Goal: Information Seeking & Learning: Compare options

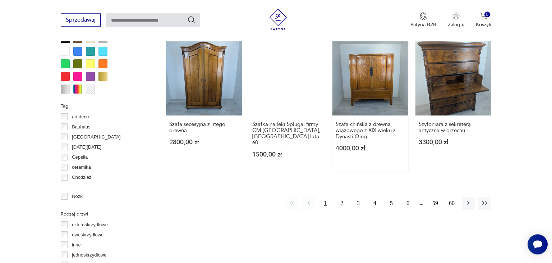
scroll to position [732, 0]
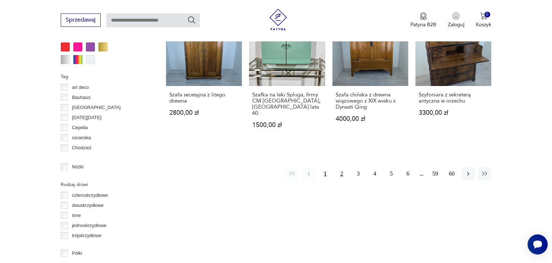
click at [343, 167] on button "2" at bounding box center [342, 173] width 13 height 13
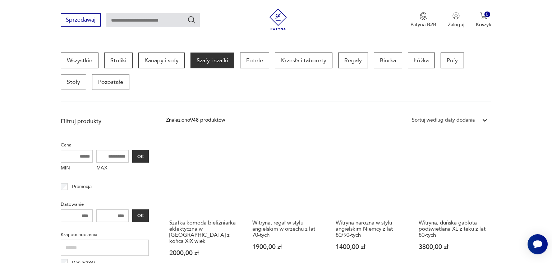
scroll to position [152, 0]
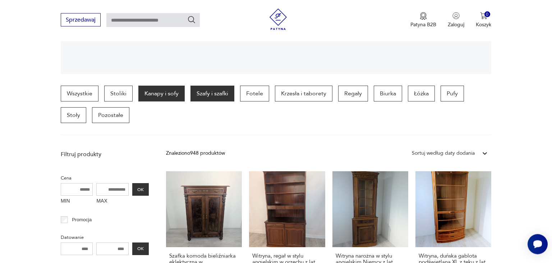
click at [156, 94] on p "Kanapy i sofy" at bounding box center [161, 94] width 46 height 16
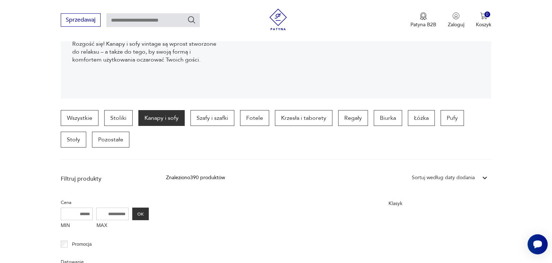
scroll to position [114, 0]
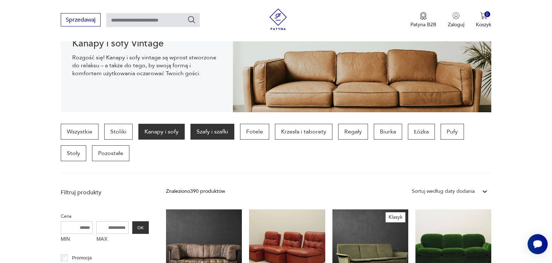
click at [214, 134] on p "Szafy i szafki" at bounding box center [213, 132] width 44 height 16
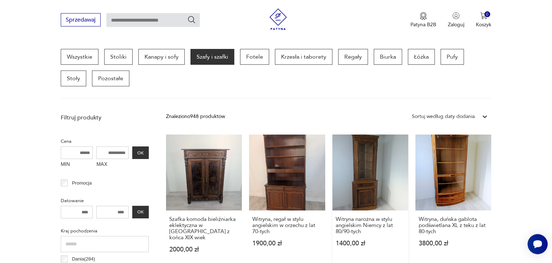
scroll to position [114, 0]
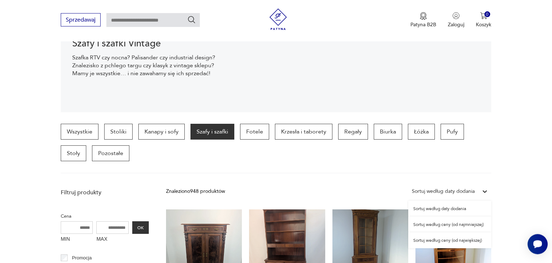
click at [477, 190] on div "Sortuj według daty dodania" at bounding box center [444, 191] width 70 height 9
click at [458, 224] on div "Sortuj według ceny (od najmniejszej)" at bounding box center [450, 225] width 83 height 16
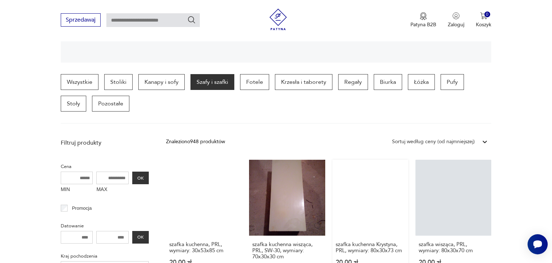
scroll to position [114, 0]
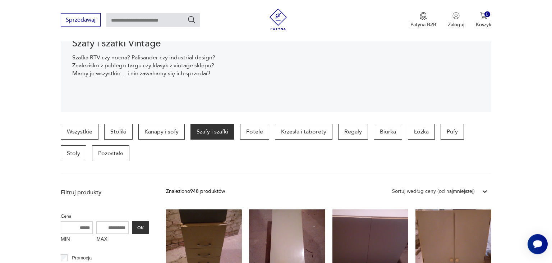
click at [469, 193] on div "Sortuj według ceny (od najmniejszej)" at bounding box center [433, 191] width 83 height 8
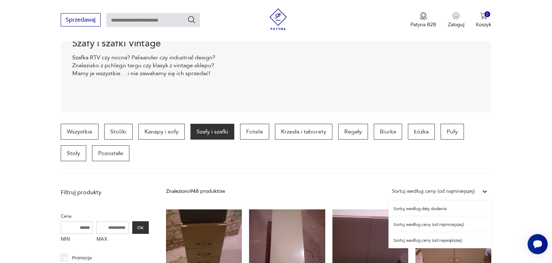
click at [443, 239] on div "Sortuj według ceny (od największej)" at bounding box center [440, 240] width 103 height 16
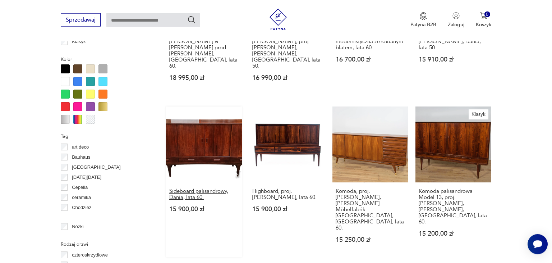
scroll to position [691, 0]
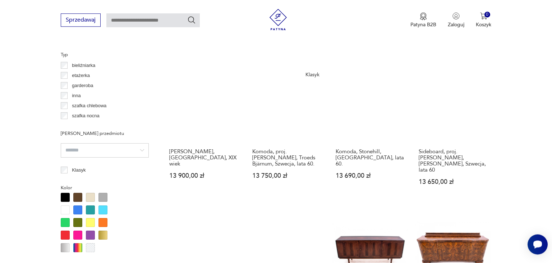
scroll to position [646, 0]
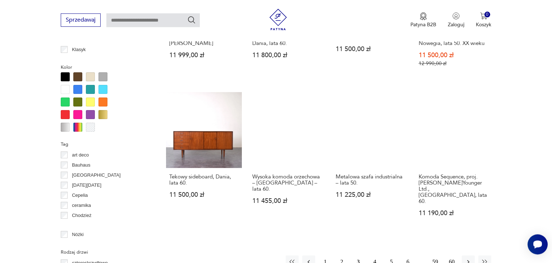
scroll to position [684, 0]
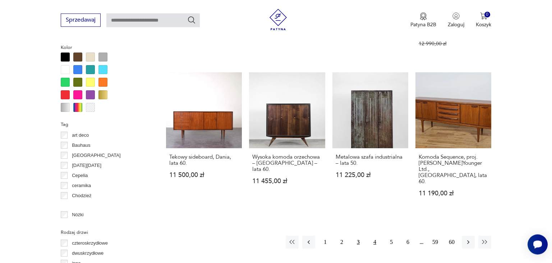
click at [375, 236] on button "4" at bounding box center [375, 242] width 13 height 13
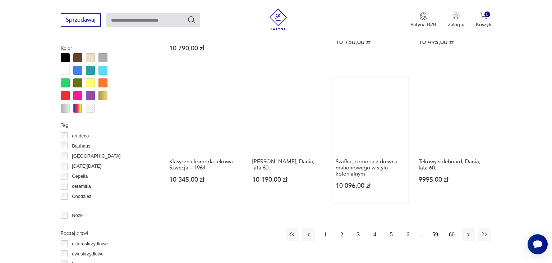
scroll to position [684, 0]
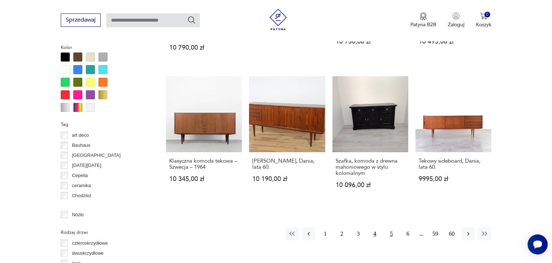
click at [394, 227] on button "5" at bounding box center [391, 233] width 13 height 13
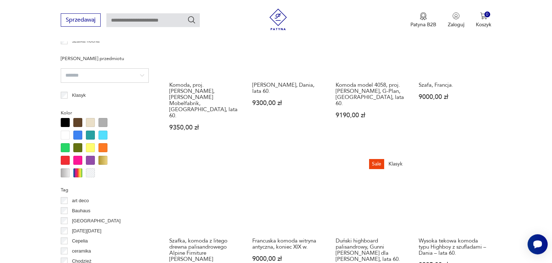
scroll to position [684, 0]
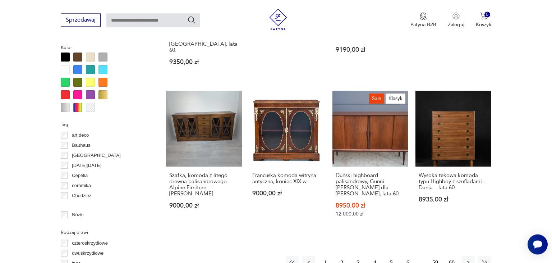
click at [406, 256] on button "6" at bounding box center [408, 262] width 13 height 13
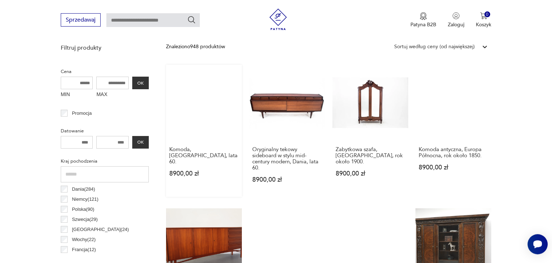
scroll to position [228, 0]
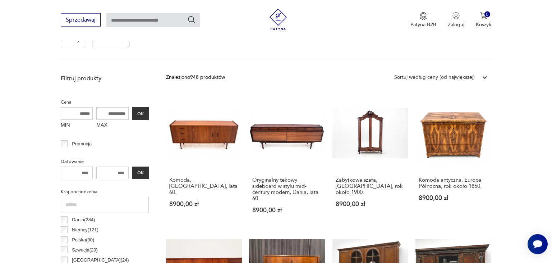
drag, startPoint x: 111, startPoint y: 171, endPoint x: 137, endPoint y: 171, distance: 25.9
click at [129, 171] on input "number" at bounding box center [112, 173] width 32 height 13
drag, startPoint x: 111, startPoint y: 172, endPoint x: 158, endPoint y: 172, distance: 46.8
click at [129, 172] on input "number" at bounding box center [112, 173] width 32 height 13
type input "****"
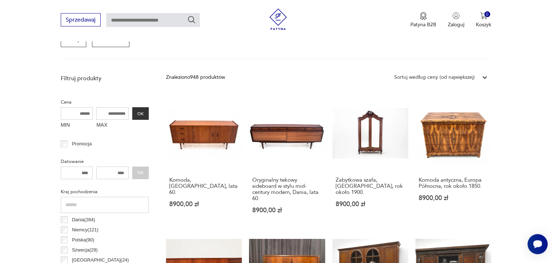
click at [143, 171] on div "**** OK" at bounding box center [105, 173] width 88 height 13
drag, startPoint x: 77, startPoint y: 170, endPoint x: 63, endPoint y: 170, distance: 14.0
click at [63, 170] on input "number" at bounding box center [77, 173] width 32 height 13
type input "****"
click at [146, 170] on button "OK" at bounding box center [140, 173] width 17 height 13
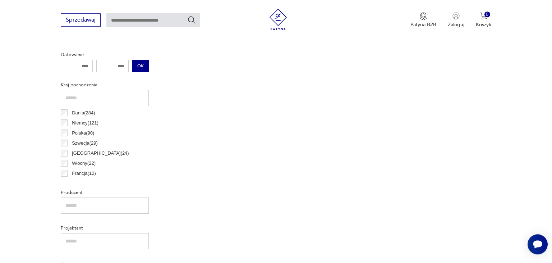
scroll to position [304, 0]
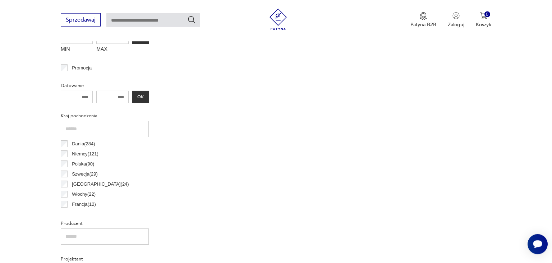
drag, startPoint x: 111, startPoint y: 95, endPoint x: 130, endPoint y: 96, distance: 19.1
click at [129, 96] on input "****" at bounding box center [112, 97] width 32 height 13
click at [144, 95] on button "OK" at bounding box center [140, 97] width 17 height 13
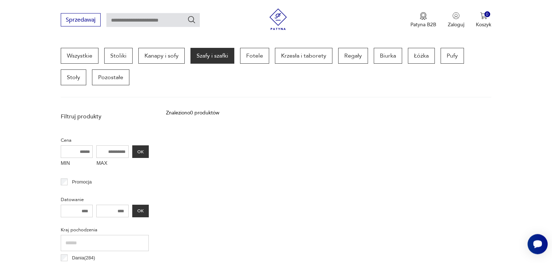
scroll to position [191, 0]
drag, startPoint x: 113, startPoint y: 208, endPoint x: 136, endPoint y: 204, distance: 23.3
click at [129, 204] on input "****" at bounding box center [112, 210] width 32 height 13
click at [140, 207] on button "OK" at bounding box center [140, 210] width 17 height 13
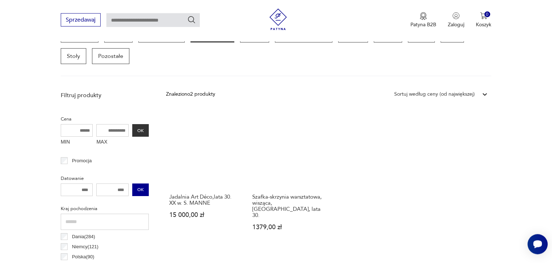
scroll to position [229, 0]
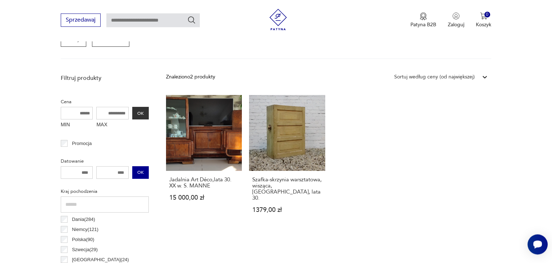
type input "****"
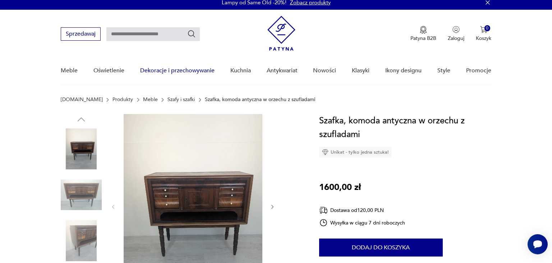
scroll to position [76, 0]
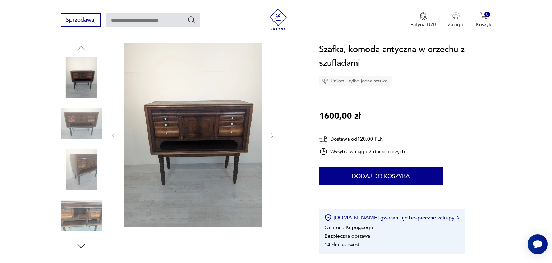
click at [272, 135] on icon "button" at bounding box center [273, 136] width 6 height 6
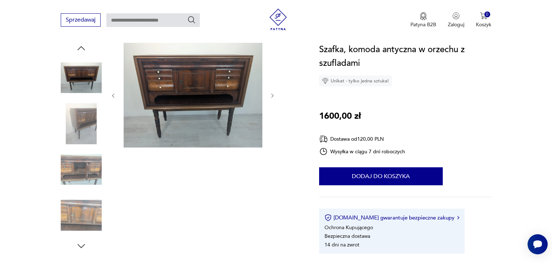
click at [270, 95] on icon "button" at bounding box center [273, 96] width 6 height 6
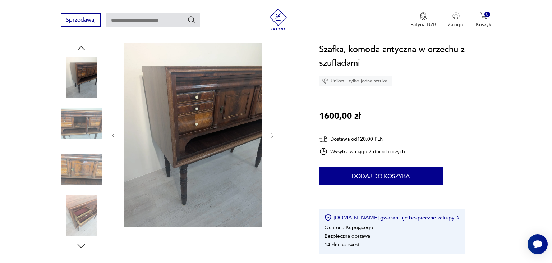
click at [274, 135] on icon "button" at bounding box center [273, 136] width 6 height 6
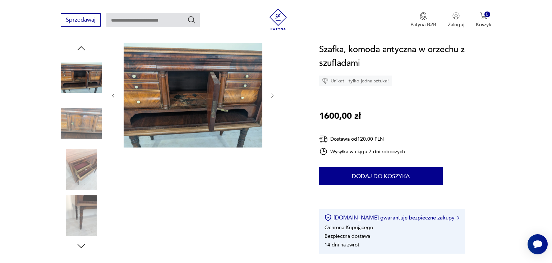
click at [277, 99] on div at bounding box center [181, 147] width 241 height 209
click at [273, 95] on icon "button" at bounding box center [273, 96] width 6 height 6
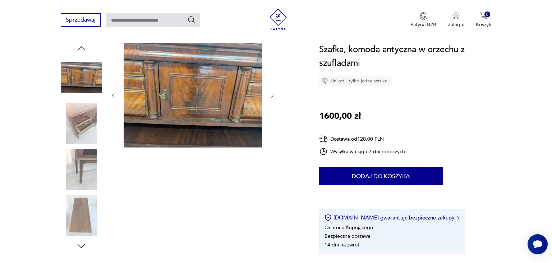
click at [273, 95] on icon "button" at bounding box center [273, 96] width 6 height 6
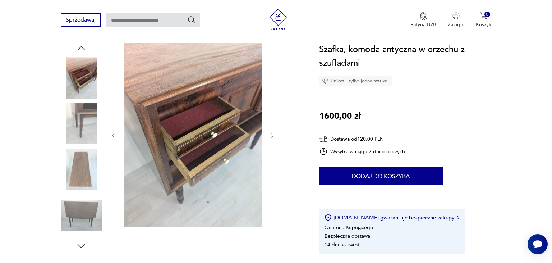
click at [272, 136] on icon "button" at bounding box center [273, 136] width 6 height 6
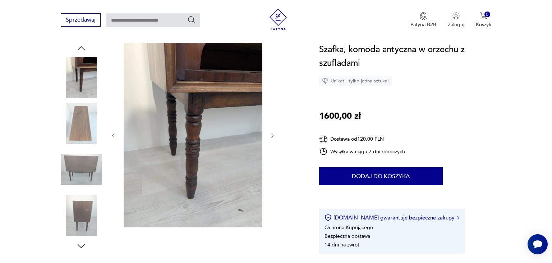
click at [272, 136] on icon "button" at bounding box center [273, 136] width 6 height 6
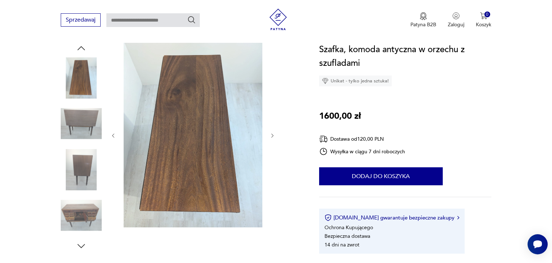
click at [272, 136] on icon "button" at bounding box center [273, 136] width 6 height 6
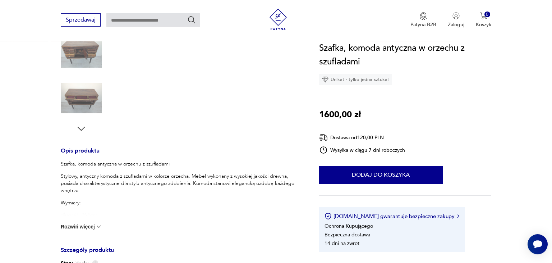
scroll to position [0, 0]
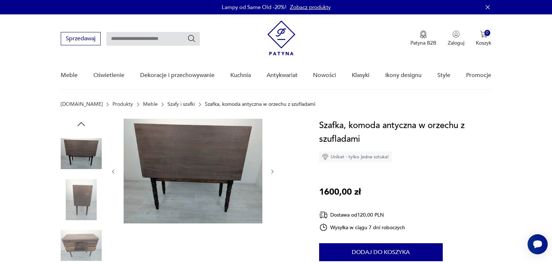
click at [168, 103] on link "Szafy i szafki" at bounding box center [181, 104] width 27 height 6
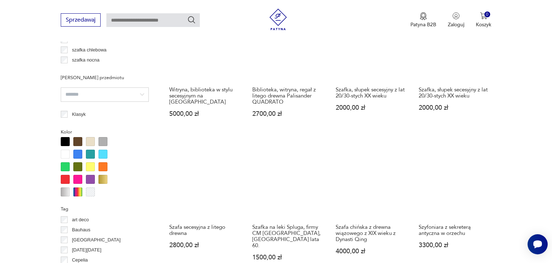
scroll to position [656, 0]
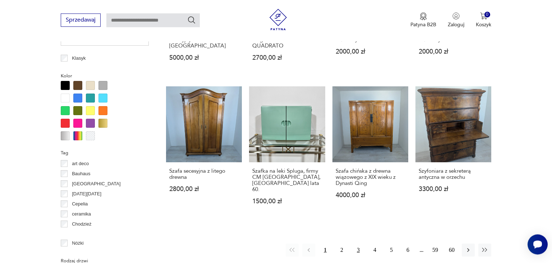
click at [356, 243] on button "3" at bounding box center [358, 249] width 13 height 13
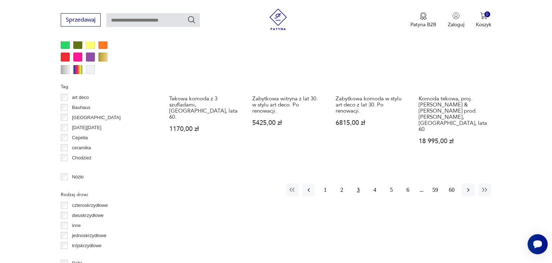
scroll to position [722, 0]
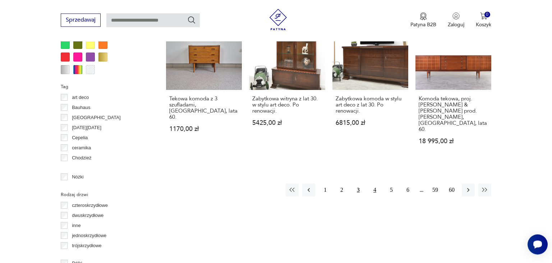
click at [375, 183] on button "4" at bounding box center [375, 189] width 13 height 13
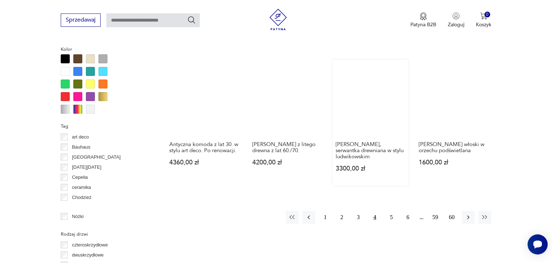
scroll to position [684, 0]
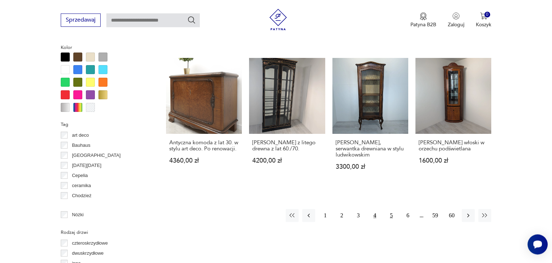
click at [389, 209] on button "5" at bounding box center [391, 215] width 13 height 13
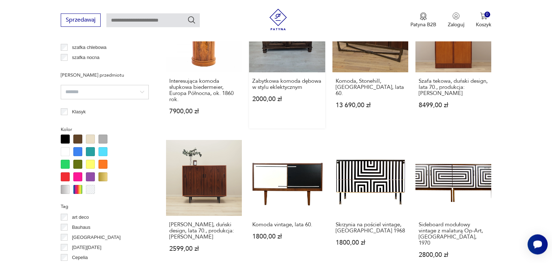
scroll to position [684, 0]
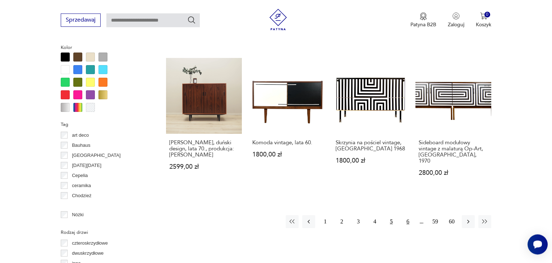
click at [407, 215] on button "6" at bounding box center [408, 221] width 13 height 13
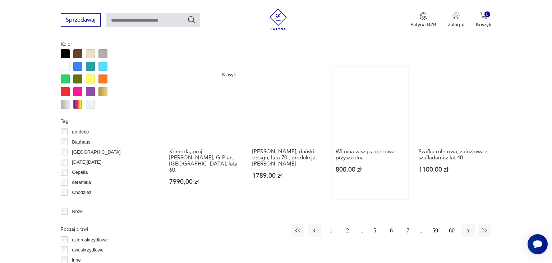
scroll to position [722, 0]
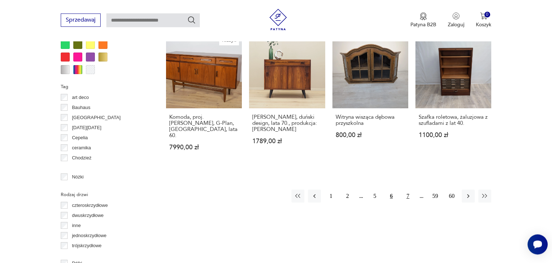
click at [411, 190] on button "7" at bounding box center [408, 196] width 13 height 13
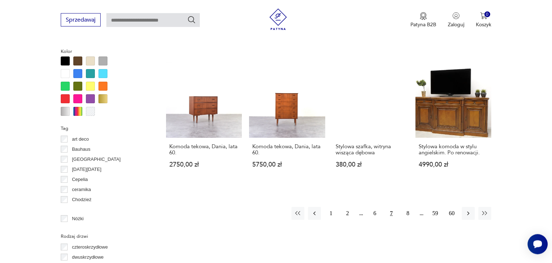
scroll to position [722, 0]
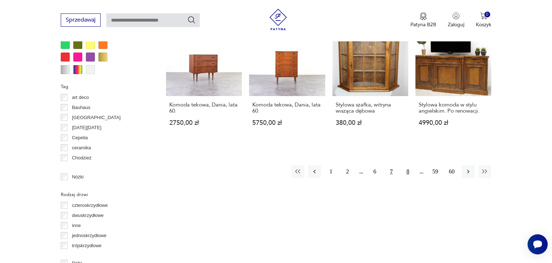
click at [407, 165] on button "8" at bounding box center [408, 171] width 13 height 13
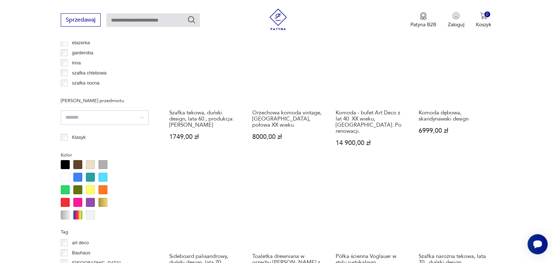
scroll to position [729, 0]
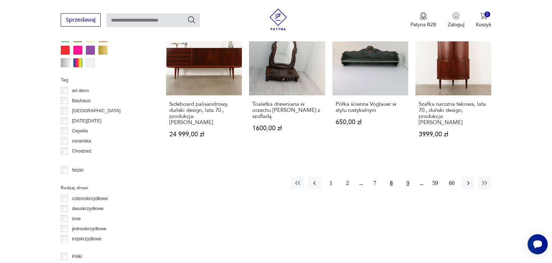
click at [410, 177] on button "9" at bounding box center [408, 183] width 13 height 13
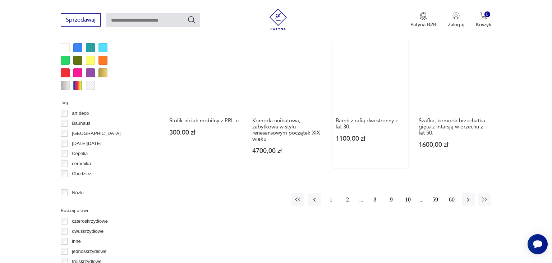
scroll to position [722, 0]
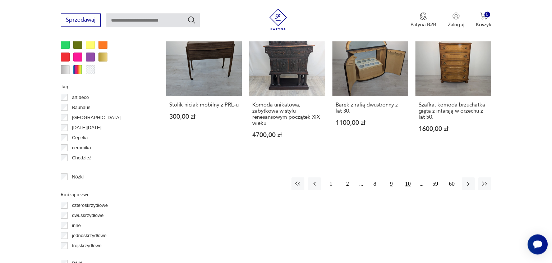
click at [411, 183] on button "10" at bounding box center [408, 183] width 13 height 13
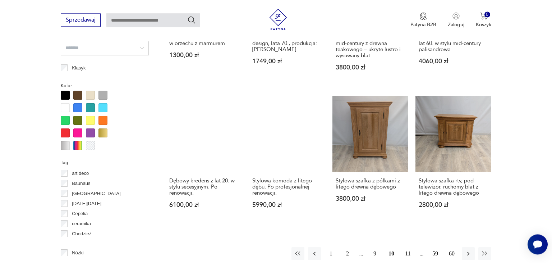
scroll to position [684, 0]
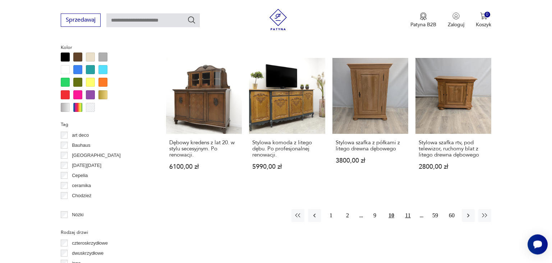
click at [410, 210] on button "11" at bounding box center [408, 215] width 13 height 13
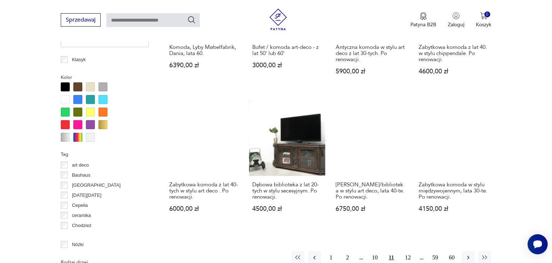
scroll to position [684, 0]
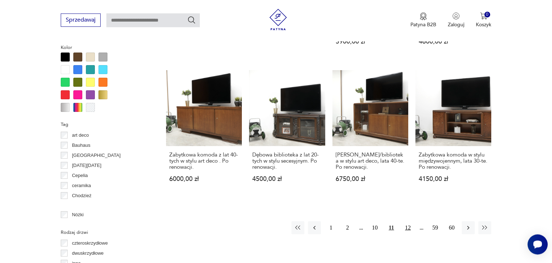
click at [406, 221] on button "12" at bounding box center [408, 227] width 13 height 13
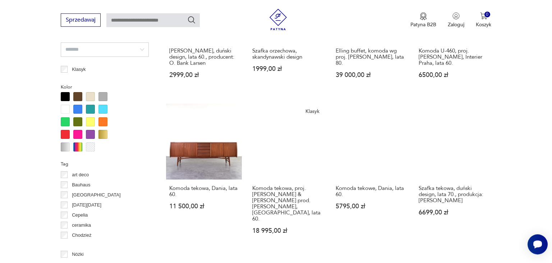
scroll to position [684, 0]
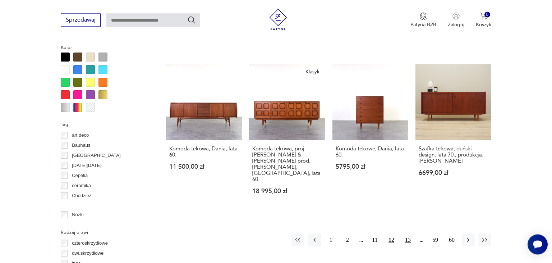
click at [405, 233] on button "13" at bounding box center [408, 239] width 13 height 13
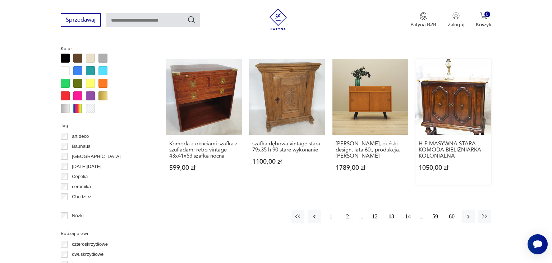
scroll to position [722, 0]
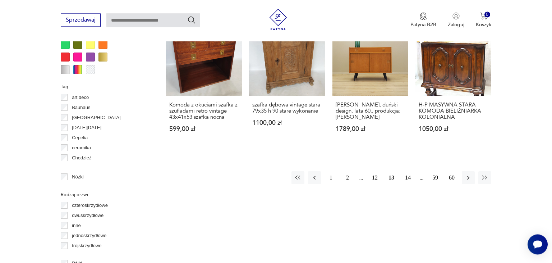
click at [409, 173] on button "14" at bounding box center [408, 177] width 13 height 13
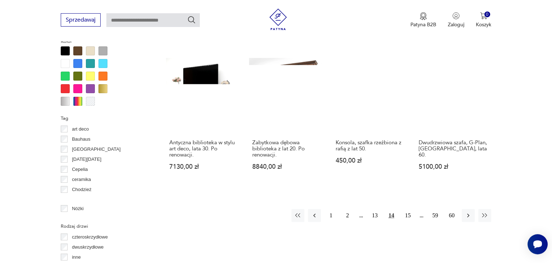
scroll to position [699, 0]
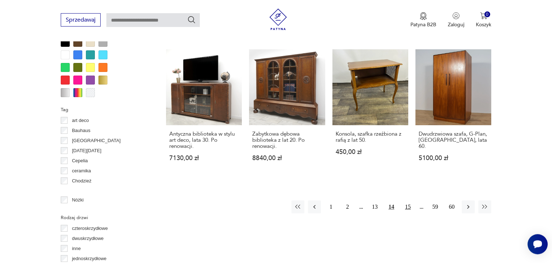
click at [410, 206] on button "15" at bounding box center [408, 206] width 13 height 13
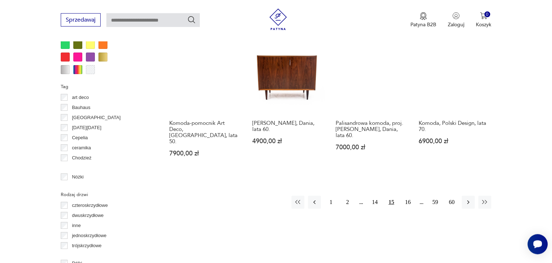
scroll to position [722, 0]
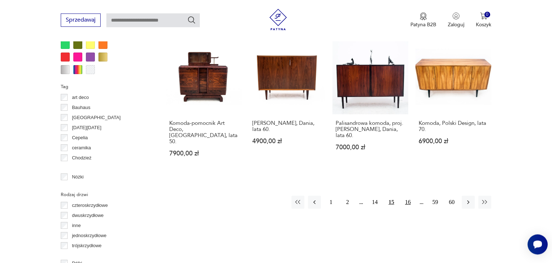
click at [411, 196] on button "16" at bounding box center [408, 202] width 13 height 13
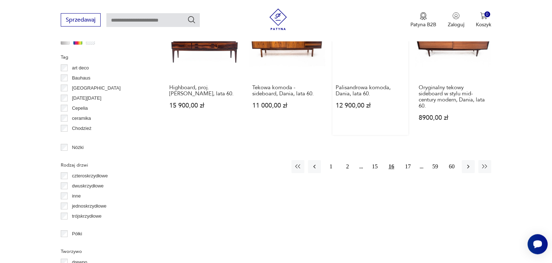
scroll to position [760, 0]
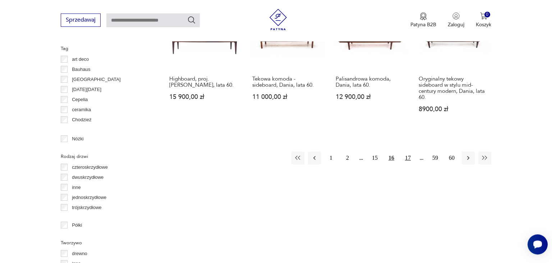
click at [405, 151] on button "17" at bounding box center [408, 157] width 13 height 13
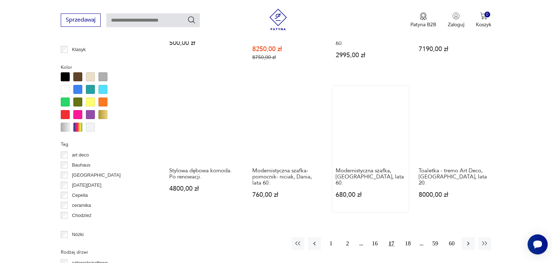
scroll to position [722, 0]
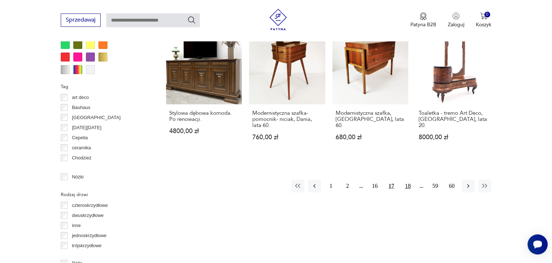
click at [407, 179] on button "18" at bounding box center [408, 185] width 13 height 13
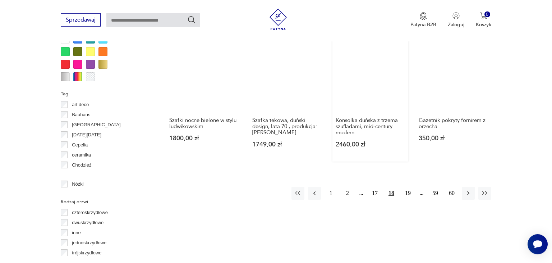
scroll to position [798, 0]
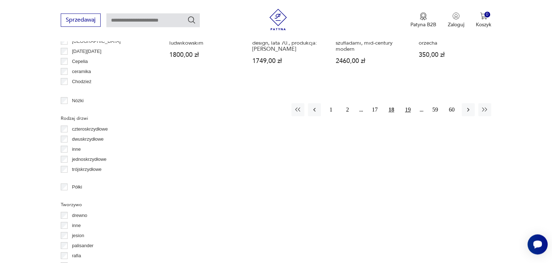
click at [406, 105] on button "19" at bounding box center [408, 109] width 13 height 13
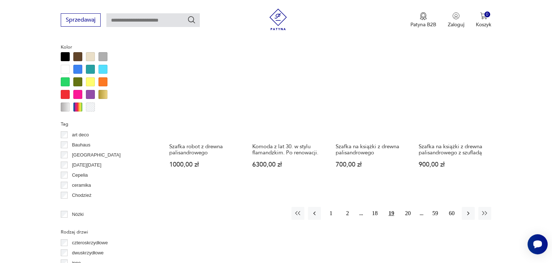
scroll to position [684, 0]
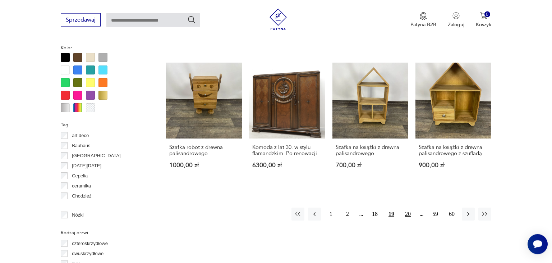
click at [405, 210] on button "20" at bounding box center [408, 214] width 13 height 13
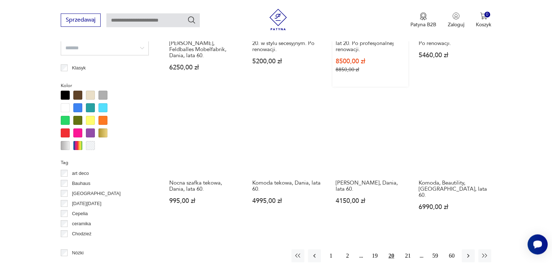
scroll to position [722, 0]
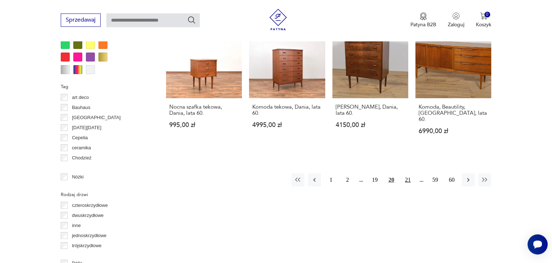
click at [407, 173] on button "21" at bounding box center [408, 179] width 13 height 13
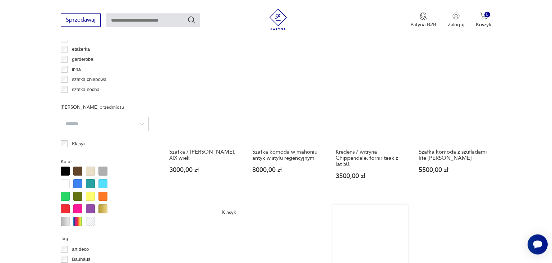
scroll to position [684, 0]
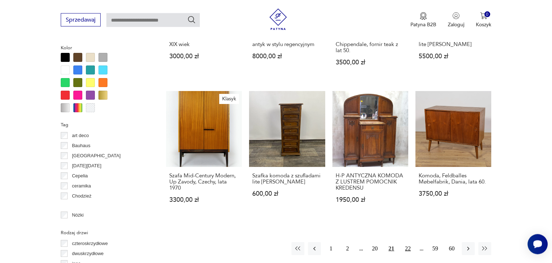
click at [408, 242] on button "22" at bounding box center [408, 248] width 13 height 13
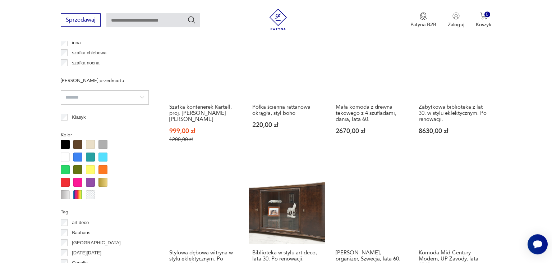
scroll to position [684, 0]
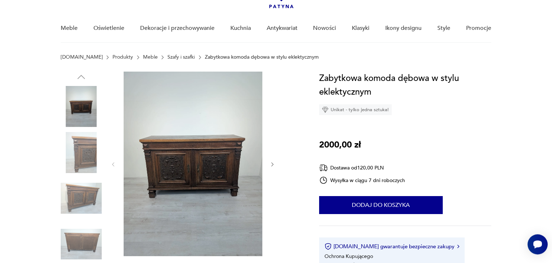
scroll to position [76, 0]
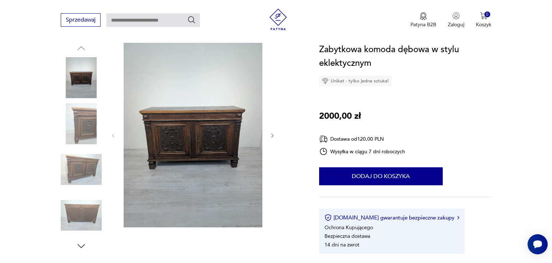
click at [84, 117] on img at bounding box center [81, 123] width 41 height 41
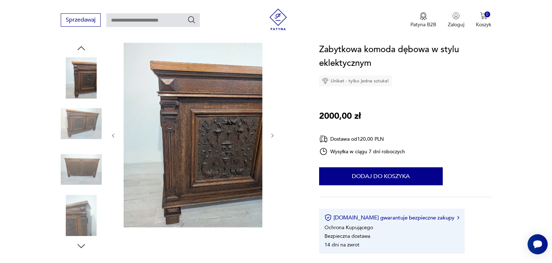
click at [270, 133] on icon "button" at bounding box center [273, 136] width 6 height 6
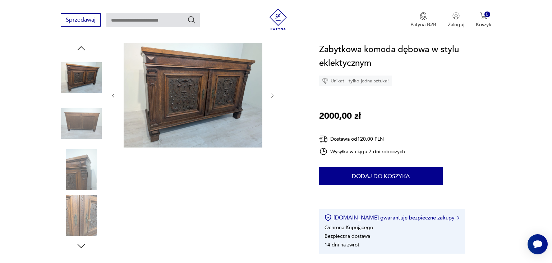
click at [270, 94] on icon "button" at bounding box center [273, 96] width 6 height 6
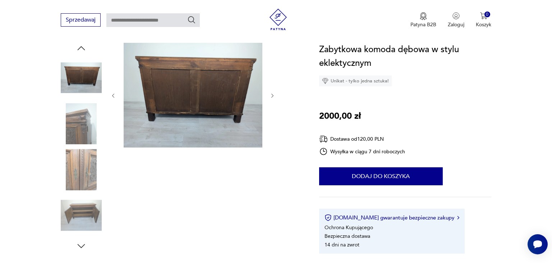
click at [270, 94] on icon "button" at bounding box center [273, 96] width 6 height 6
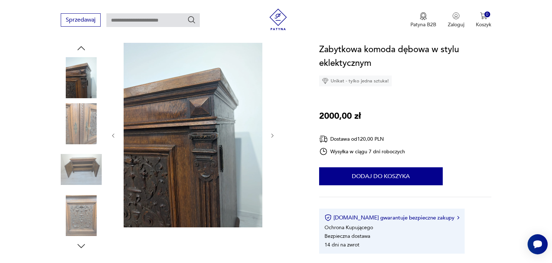
click at [275, 136] on icon "button" at bounding box center [273, 136] width 6 height 6
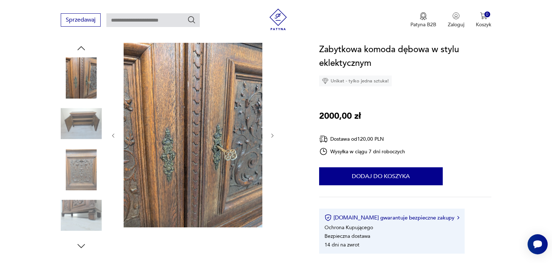
click at [275, 136] on icon "button" at bounding box center [273, 136] width 6 height 6
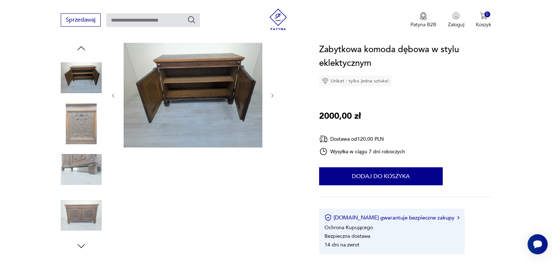
click at [272, 94] on icon "button" at bounding box center [273, 96] width 6 height 6
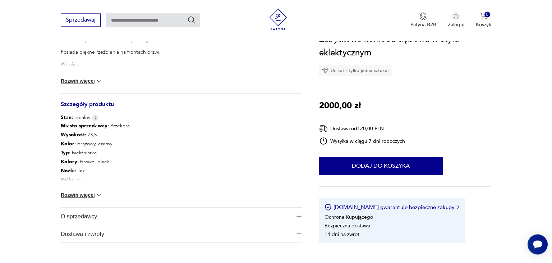
scroll to position [342, 0]
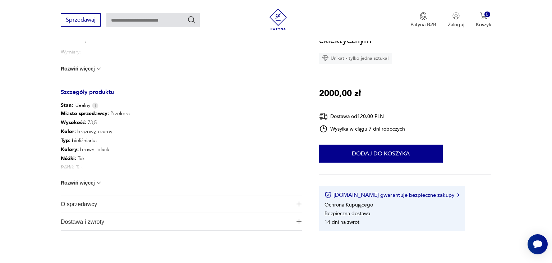
click at [87, 181] on button "Rozwiń więcej" at bounding box center [82, 182] width 42 height 7
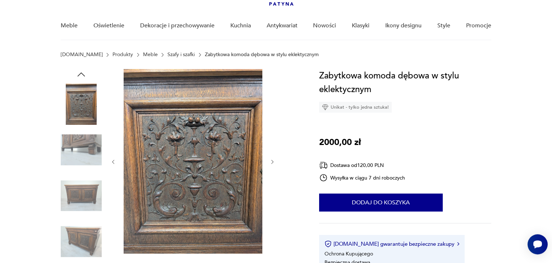
scroll to position [76, 0]
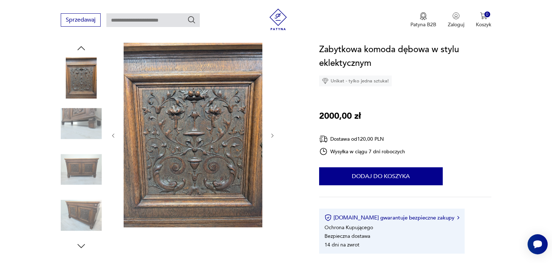
click at [93, 122] on img at bounding box center [81, 123] width 41 height 41
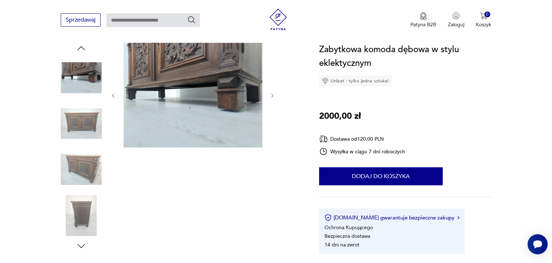
click at [270, 93] on icon "button" at bounding box center [273, 96] width 6 height 6
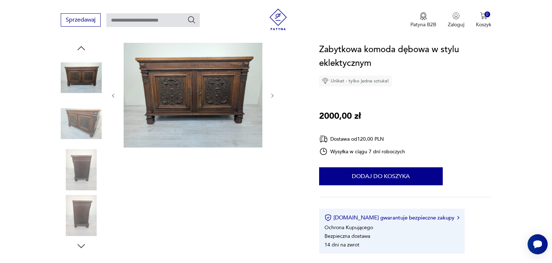
click at [270, 93] on icon "button" at bounding box center [273, 96] width 6 height 6
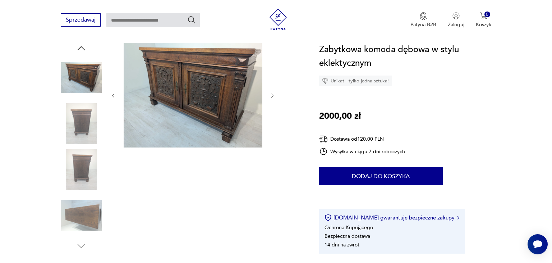
click at [270, 93] on icon "button" at bounding box center [273, 96] width 6 height 6
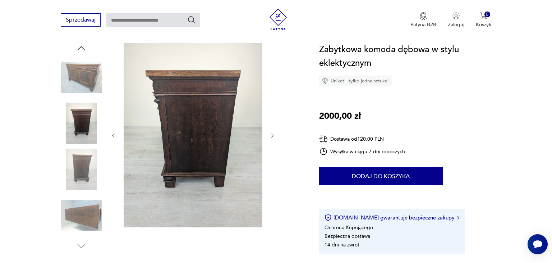
click at [182, 109] on img at bounding box center [193, 135] width 139 height 184
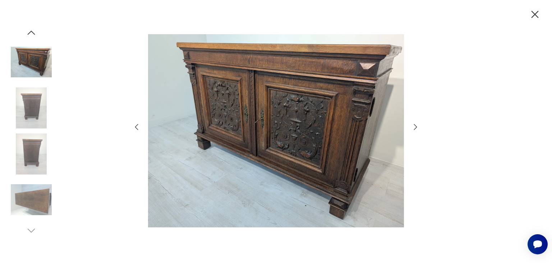
click at [306, 74] on img at bounding box center [276, 131] width 256 height 210
click at [413, 129] on icon "button" at bounding box center [415, 127] width 9 height 9
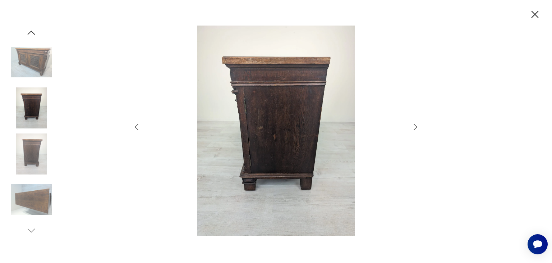
click at [306, 99] on img at bounding box center [276, 131] width 256 height 210
click at [415, 126] on icon "button" at bounding box center [415, 127] width 9 height 9
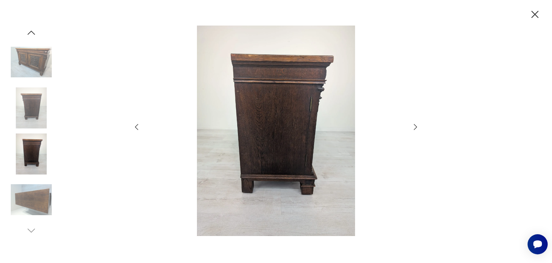
click at [415, 126] on icon "button" at bounding box center [415, 127] width 9 height 9
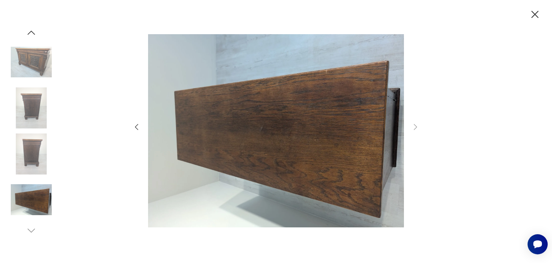
click at [536, 15] on icon "button" at bounding box center [535, 14] width 7 height 7
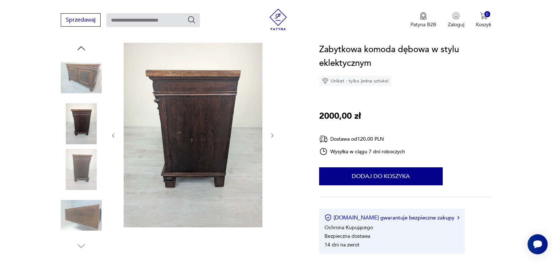
click at [86, 69] on img at bounding box center [81, 77] width 41 height 41
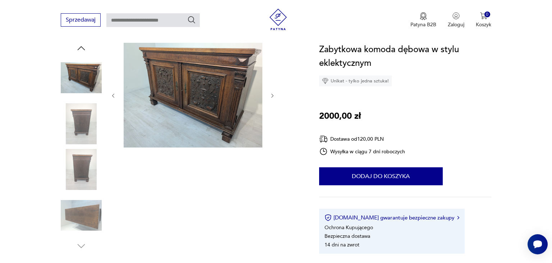
scroll to position [0, 0]
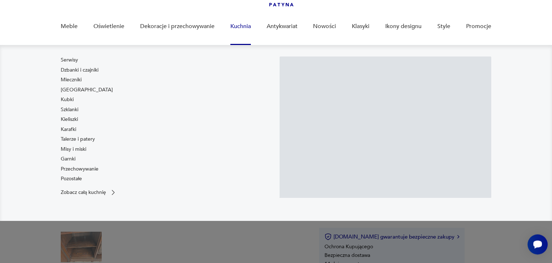
scroll to position [76, 0]
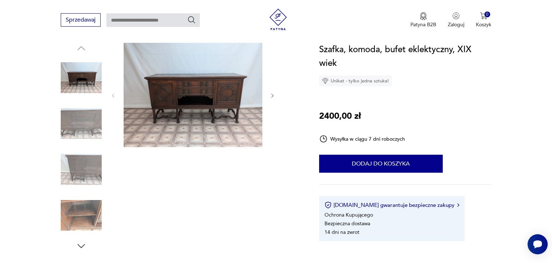
click at [213, 103] on img at bounding box center [193, 95] width 139 height 104
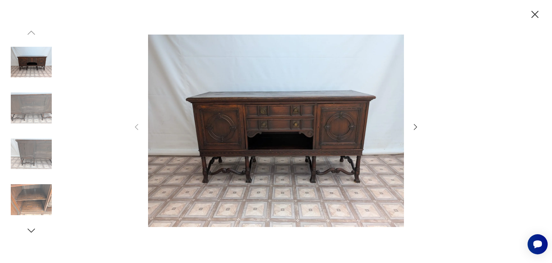
click at [415, 127] on icon "button" at bounding box center [415, 127] width 9 height 9
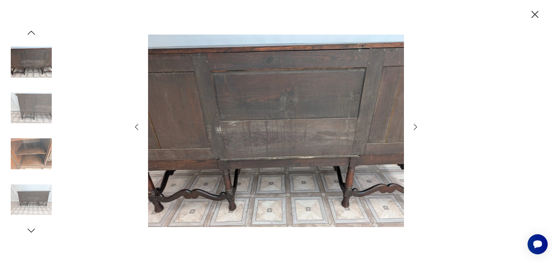
click at [415, 127] on icon "button" at bounding box center [415, 127] width 9 height 9
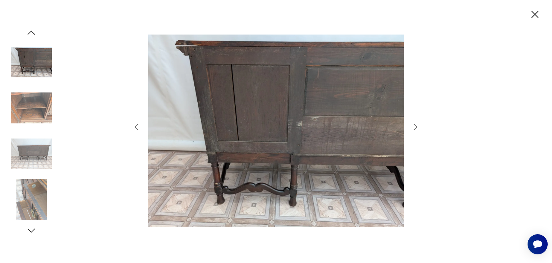
click at [415, 127] on icon "button" at bounding box center [415, 127] width 9 height 9
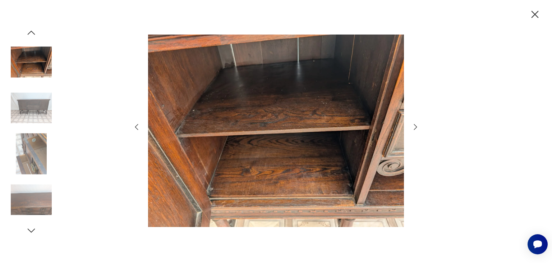
click at [415, 127] on icon "button" at bounding box center [415, 127] width 9 height 9
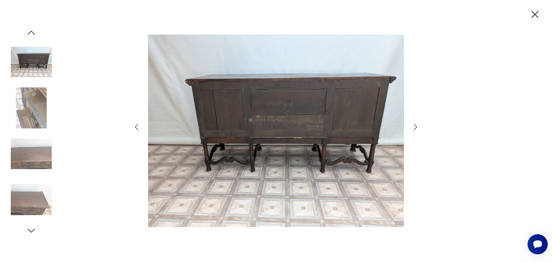
click at [415, 127] on icon "button" at bounding box center [415, 127] width 9 height 9
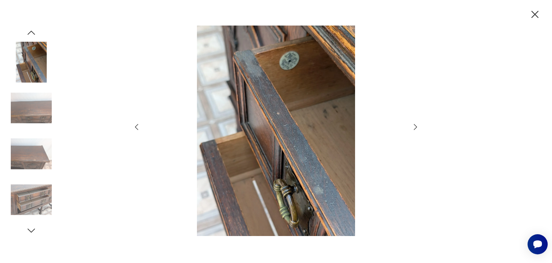
click at [415, 127] on icon "button" at bounding box center [415, 127] width 9 height 9
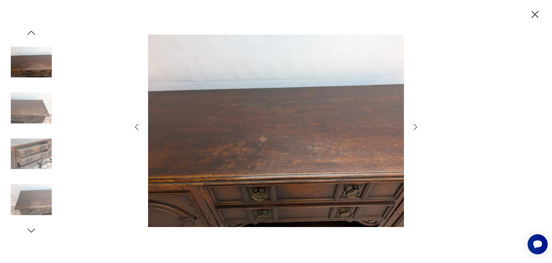
click at [415, 127] on icon "button" at bounding box center [415, 127] width 9 height 9
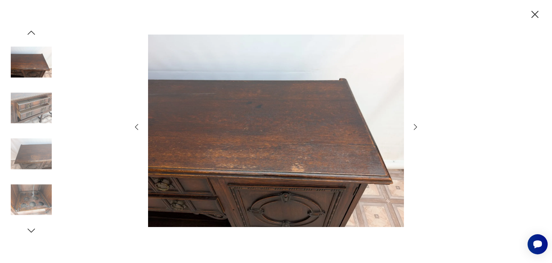
click at [415, 127] on icon "button" at bounding box center [415, 127] width 9 height 9
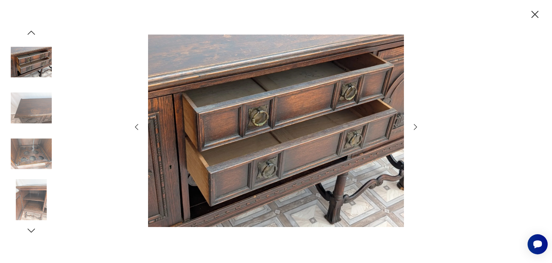
click at [415, 127] on icon "button" at bounding box center [415, 127] width 9 height 9
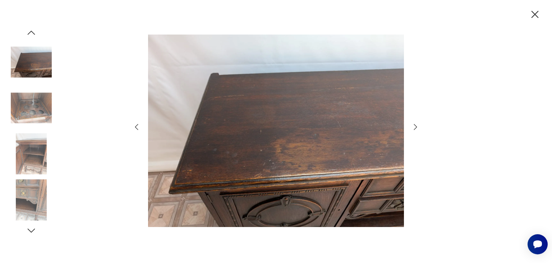
click at [415, 127] on icon "button" at bounding box center [415, 127] width 9 height 9
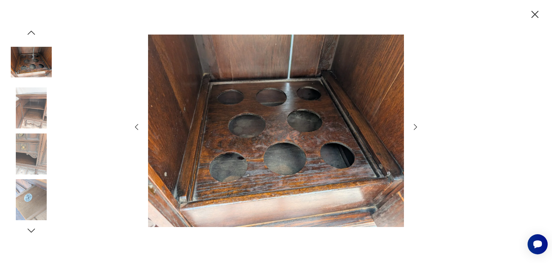
click at [415, 127] on icon "button" at bounding box center [415, 127] width 9 height 9
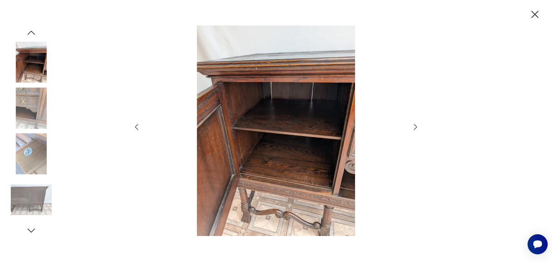
click at [415, 127] on icon "button" at bounding box center [415, 127] width 9 height 9
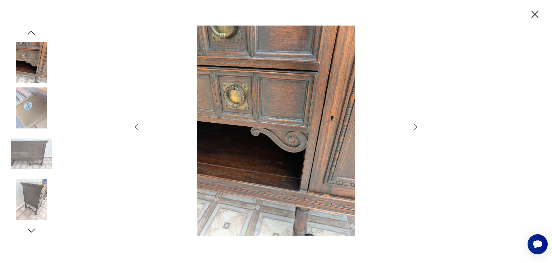
click at [415, 127] on icon "button" at bounding box center [415, 127] width 9 height 9
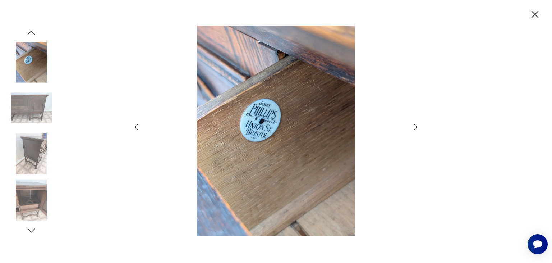
click at [415, 127] on icon "button" at bounding box center [415, 127] width 9 height 9
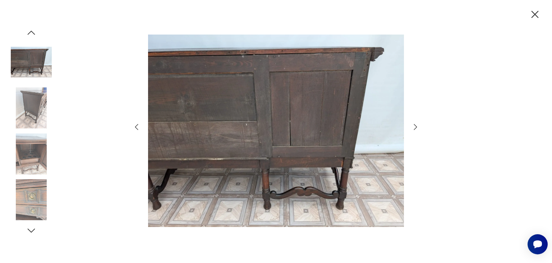
click at [415, 127] on icon "button" at bounding box center [415, 127] width 9 height 9
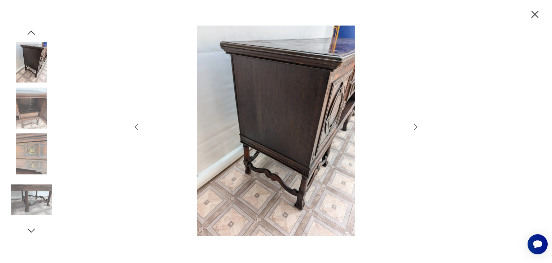
click at [415, 127] on icon "button" at bounding box center [415, 127] width 9 height 9
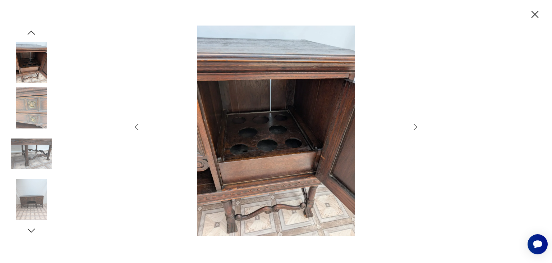
click at [415, 127] on icon "button" at bounding box center [415, 127] width 9 height 9
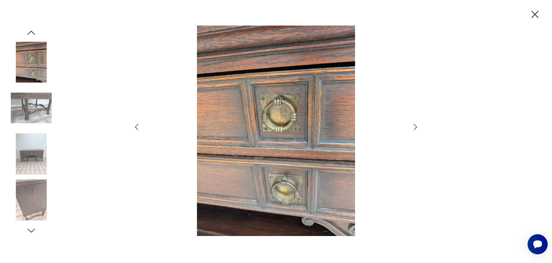
click at [415, 127] on icon "button" at bounding box center [415, 127] width 9 height 9
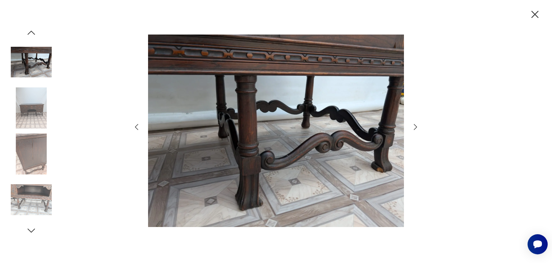
click at [415, 127] on icon "button" at bounding box center [415, 127] width 9 height 9
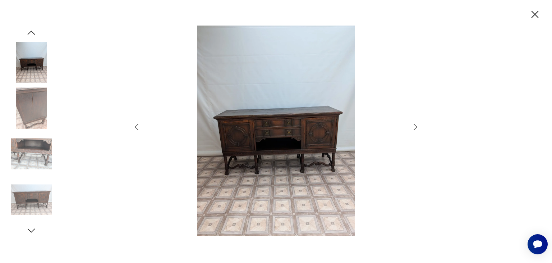
click at [415, 127] on icon "button" at bounding box center [415, 127] width 9 height 9
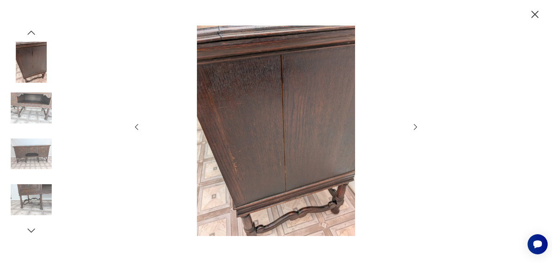
click at [414, 129] on icon "button" at bounding box center [415, 127] width 9 height 9
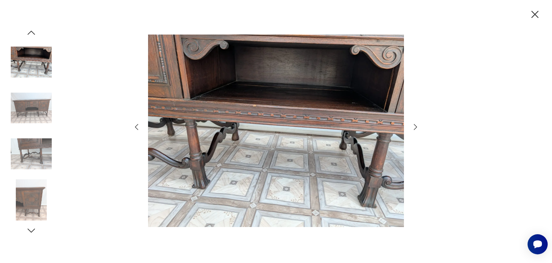
click at [414, 128] on icon "button" at bounding box center [415, 127] width 9 height 9
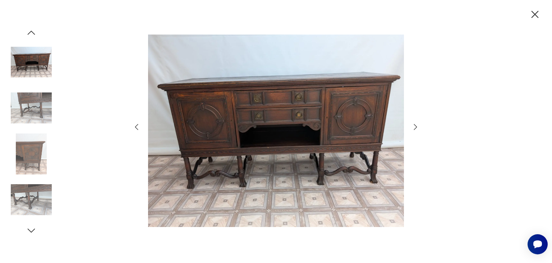
click at [414, 128] on icon "button" at bounding box center [415, 127] width 9 height 9
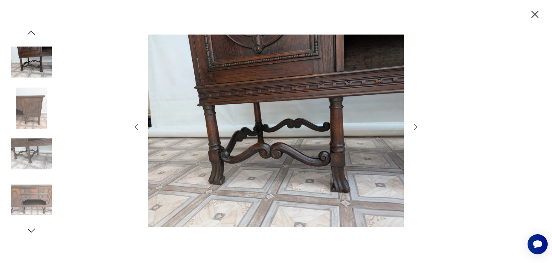
click at [536, 13] on icon "button" at bounding box center [535, 14] width 13 height 13
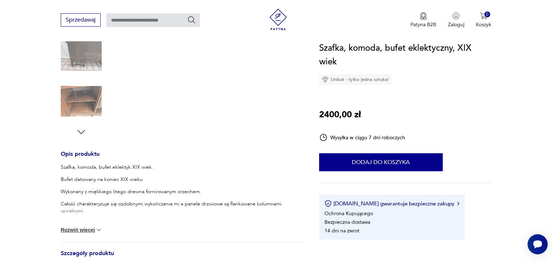
scroll to position [266, 0]
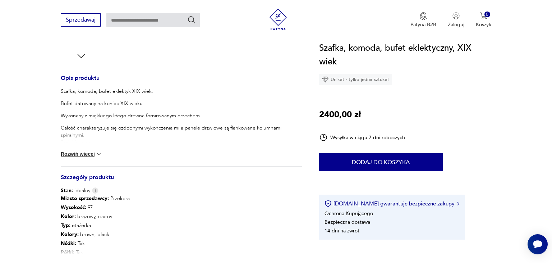
click at [89, 151] on button "Rozwiń więcej" at bounding box center [82, 153] width 42 height 7
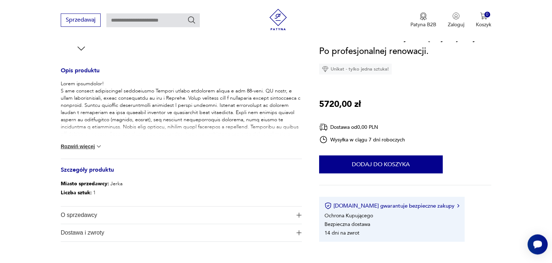
scroll to position [304, 0]
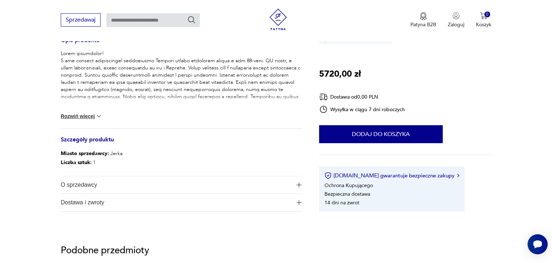
click at [91, 122] on div "• Połączenie drewna orzechowego i dębowego • Elegancki i stylowy wygląd • Niesa…" at bounding box center [181, 89] width 241 height 78
click at [99, 116] on img at bounding box center [98, 116] width 7 height 7
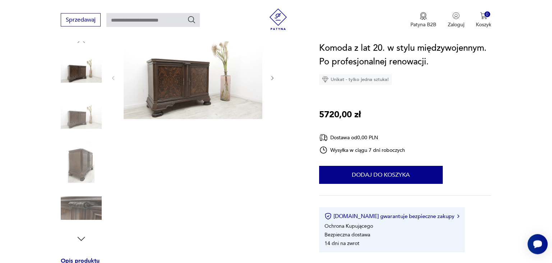
scroll to position [76, 0]
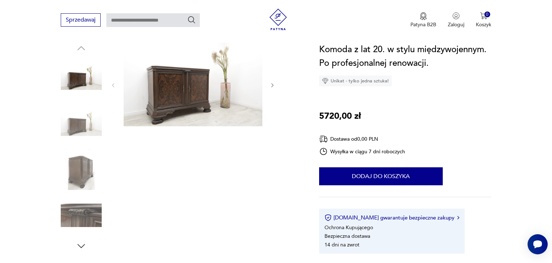
click at [82, 124] on img at bounding box center [81, 123] width 41 height 41
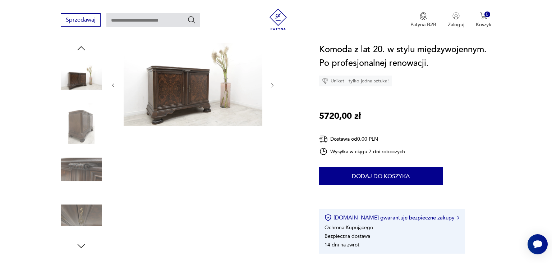
click at [82, 143] on img at bounding box center [81, 123] width 41 height 41
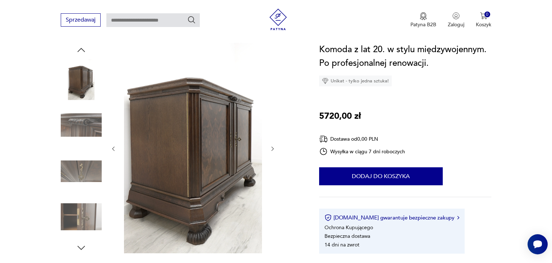
click at [84, 124] on img at bounding box center [81, 125] width 41 height 41
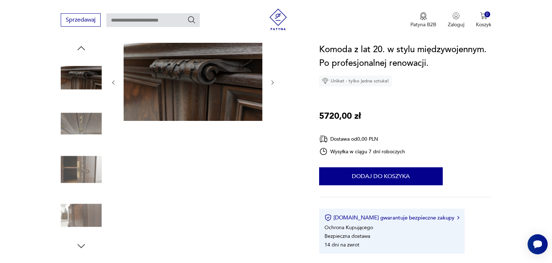
click at [84, 114] on img at bounding box center [81, 123] width 41 height 41
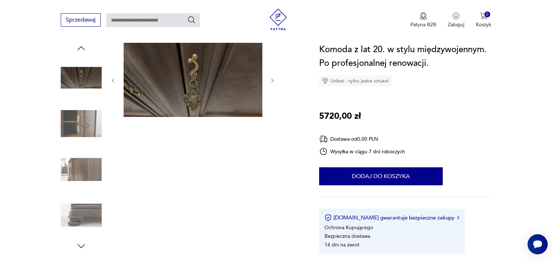
click at [81, 123] on img at bounding box center [81, 123] width 41 height 41
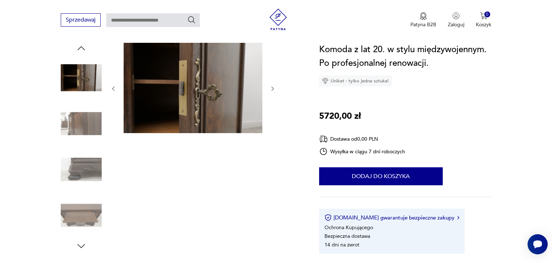
click at [81, 123] on img at bounding box center [81, 123] width 41 height 41
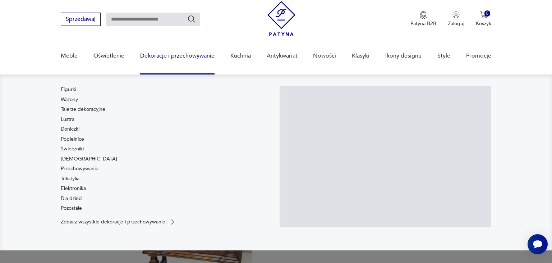
scroll to position [76, 0]
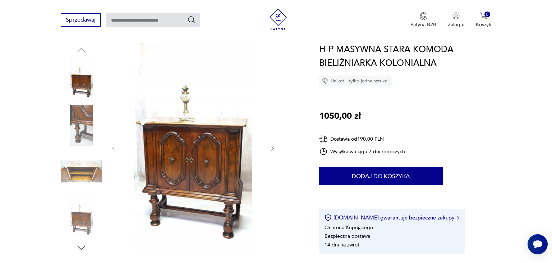
click at [273, 150] on icon "button" at bounding box center [273, 149] width 6 height 6
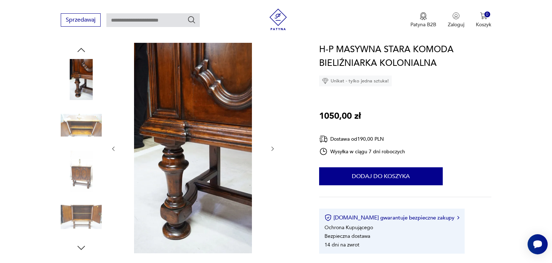
click at [273, 150] on icon "button" at bounding box center [273, 149] width 6 height 6
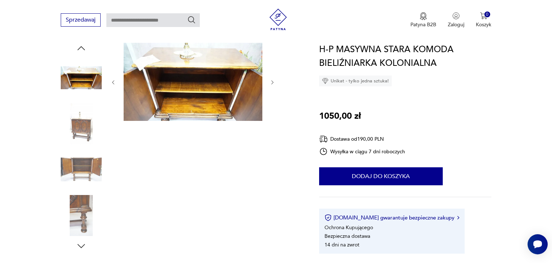
click at [88, 163] on img at bounding box center [81, 169] width 41 height 41
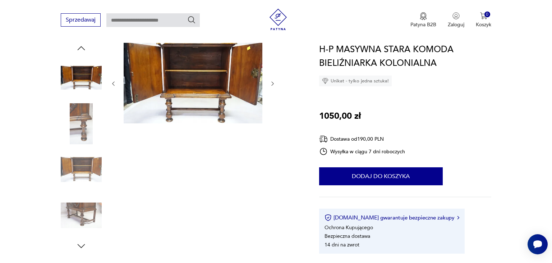
click at [79, 166] on img at bounding box center [81, 169] width 41 height 41
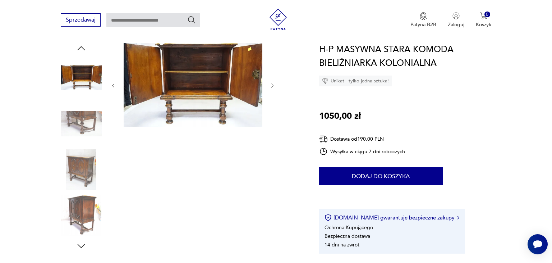
click at [81, 159] on img at bounding box center [81, 169] width 41 height 41
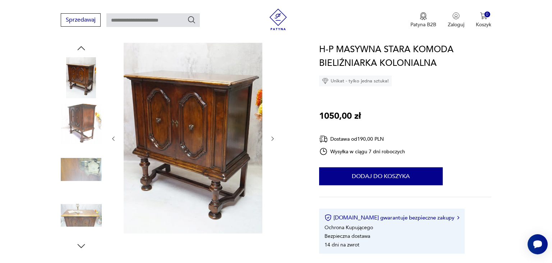
click at [81, 158] on img at bounding box center [81, 169] width 41 height 41
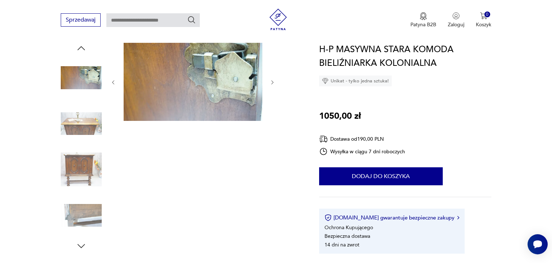
click at [81, 152] on img at bounding box center [81, 169] width 41 height 41
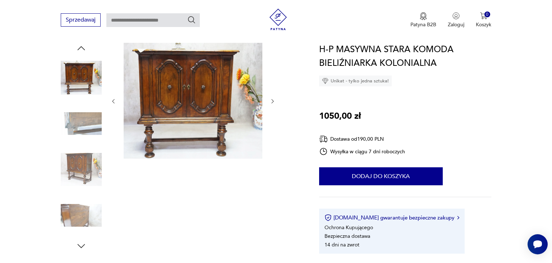
click at [83, 149] on img at bounding box center [81, 169] width 41 height 41
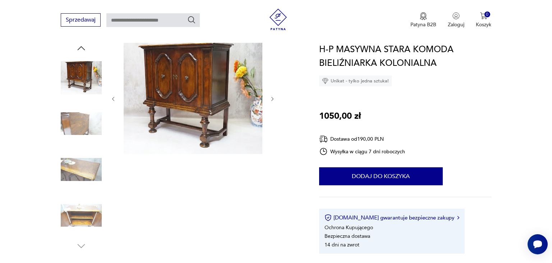
click at [83, 149] on img at bounding box center [81, 169] width 41 height 41
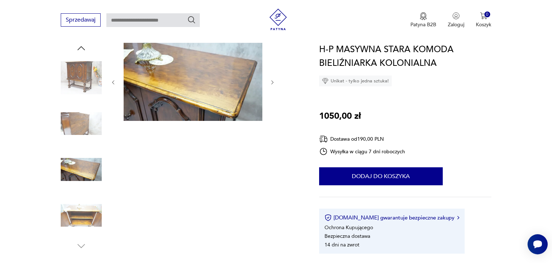
click at [84, 131] on img at bounding box center [81, 123] width 41 height 41
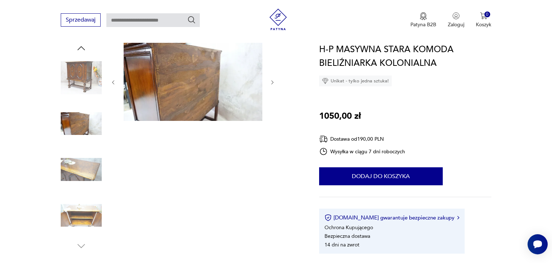
click at [156, 93] on img at bounding box center [193, 82] width 139 height 78
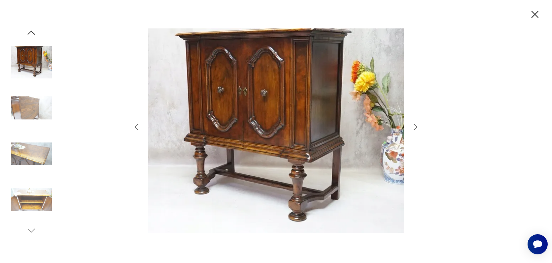
click at [36, 114] on img at bounding box center [31, 107] width 41 height 41
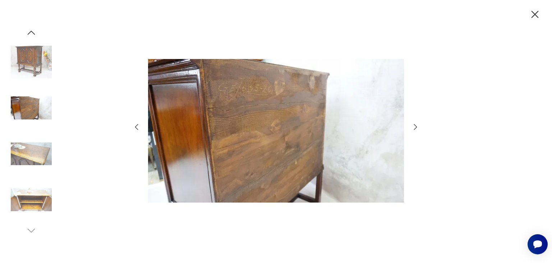
click at [273, 91] on img at bounding box center [276, 131] width 256 height 210
click at [414, 124] on icon "button" at bounding box center [415, 127] width 9 height 9
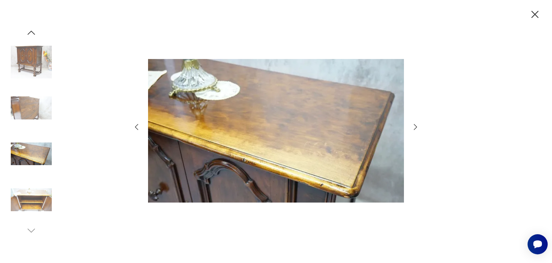
click at [414, 124] on icon "button" at bounding box center [415, 127] width 9 height 9
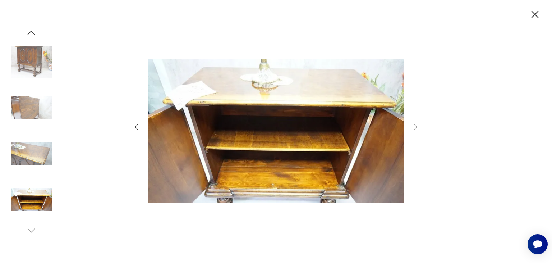
click at [536, 12] on icon "button" at bounding box center [535, 14] width 13 height 13
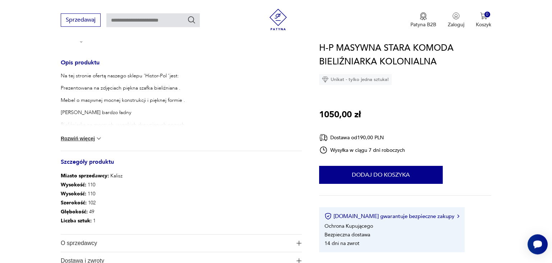
scroll to position [304, 0]
